Goal: Transaction & Acquisition: Purchase product/service

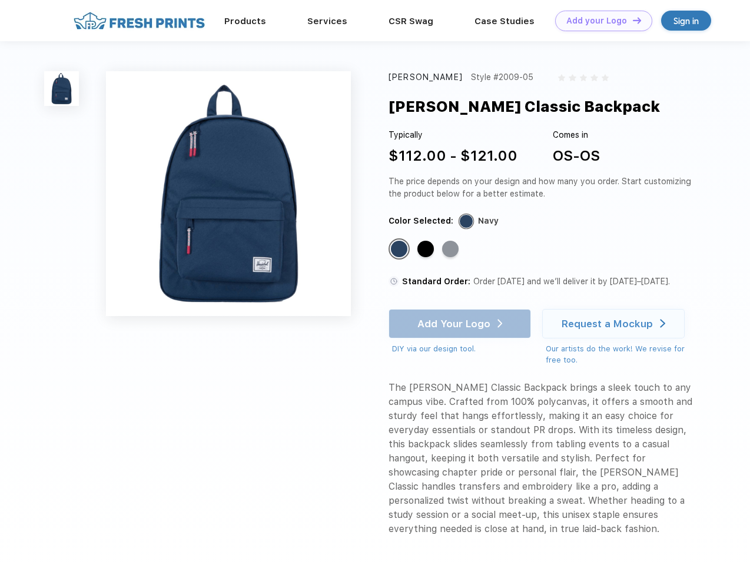
click at [599, 21] on link "Add your Logo Design Tool" at bounding box center [603, 21] width 97 height 21
click at [0, 0] on div "Design Tool" at bounding box center [0, 0] width 0 height 0
click at [632, 20] on link "Add your Logo Design Tool" at bounding box center [603, 21] width 97 height 21
click at [62, 88] on img at bounding box center [61, 88] width 35 height 35
click at [400, 250] on div "Standard Color" at bounding box center [399, 249] width 16 height 16
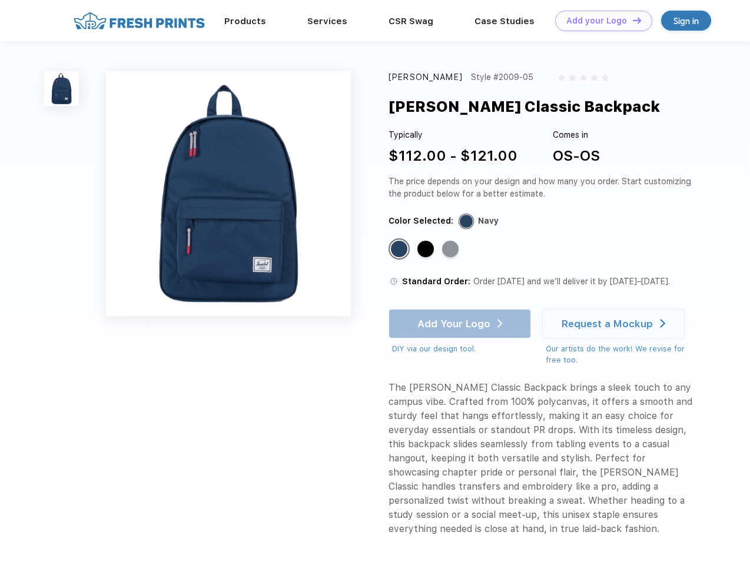
click at [427, 250] on div "Standard Color" at bounding box center [425, 249] width 16 height 16
click at [452, 250] on div "Standard Color" at bounding box center [450, 249] width 16 height 16
click at [461, 324] on div "Add Your Logo DIY via our design tool. Ah shoot! This product isn't up in our d…" at bounding box center [460, 332] width 142 height 46
click at [615, 324] on div "Request a Mockup" at bounding box center [607, 324] width 91 height 12
